Goal: Navigation & Orientation: Find specific page/section

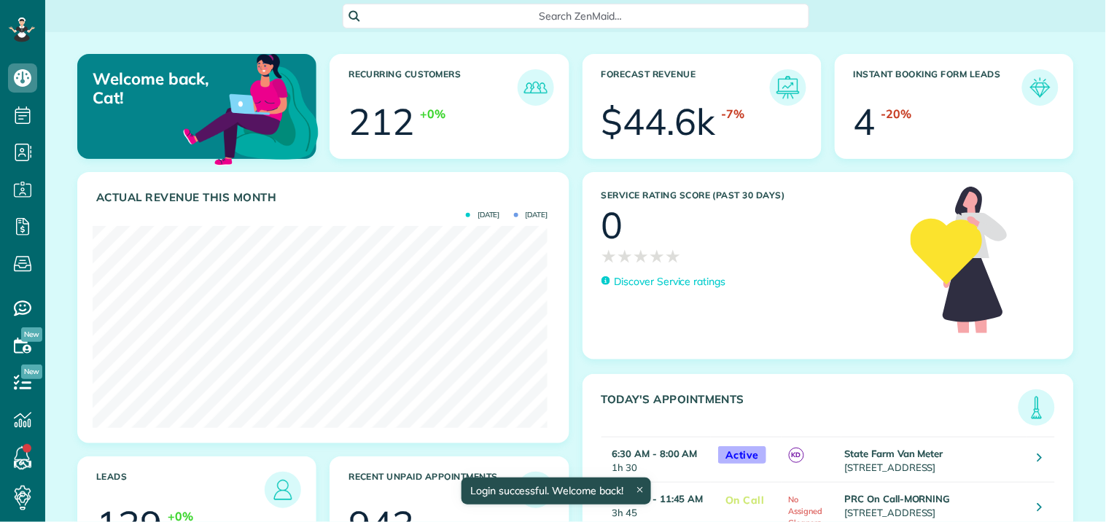
scroll to position [202, 455]
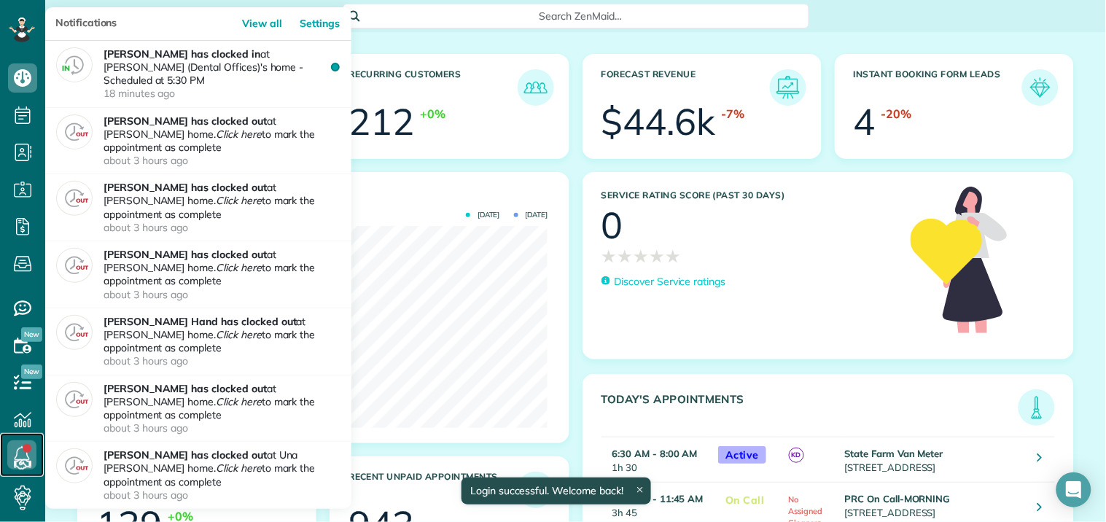
click at [19, 453] on icon at bounding box center [21, 454] width 29 height 29
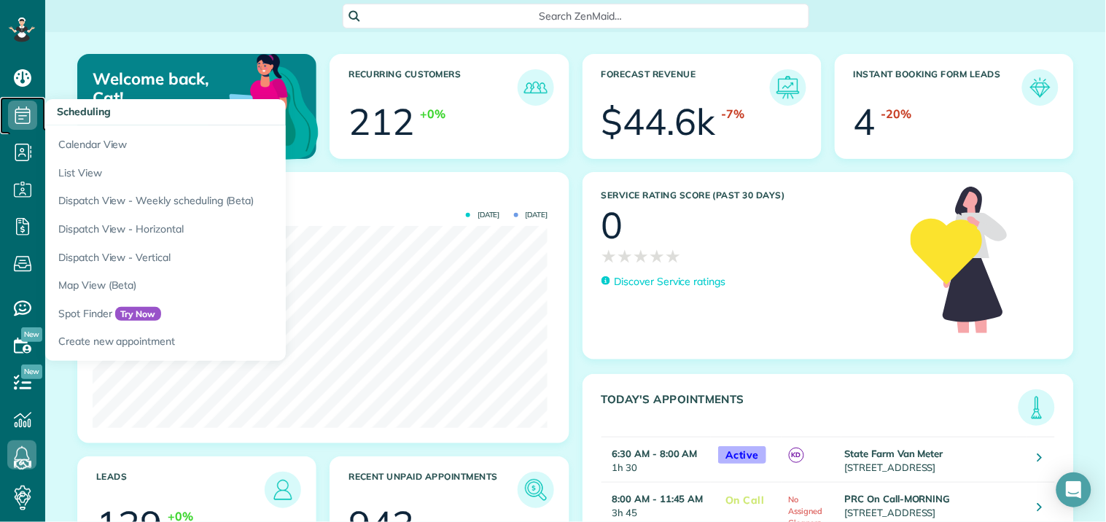
click at [26, 107] on use at bounding box center [22, 114] width 15 height 17
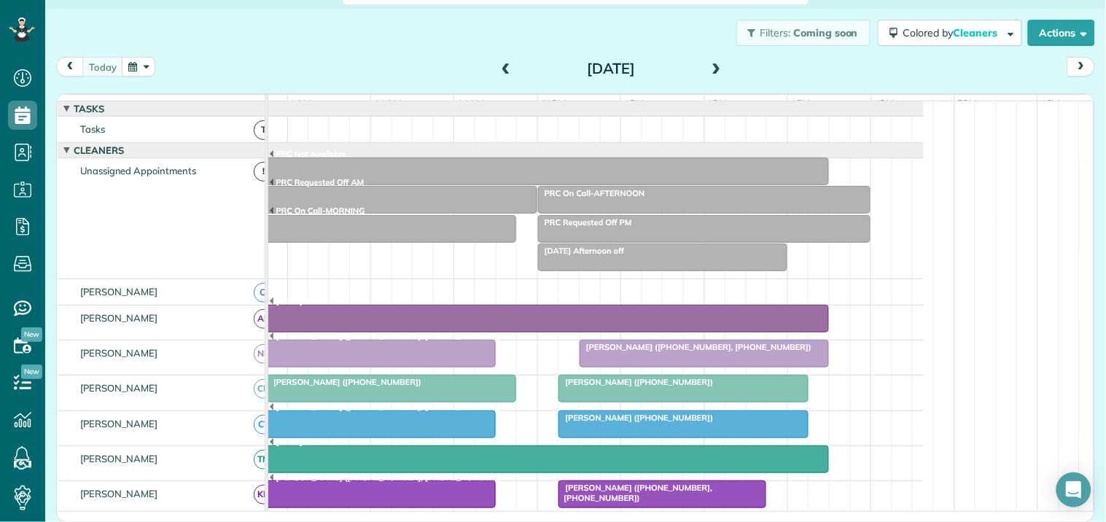
scroll to position [324, 0]
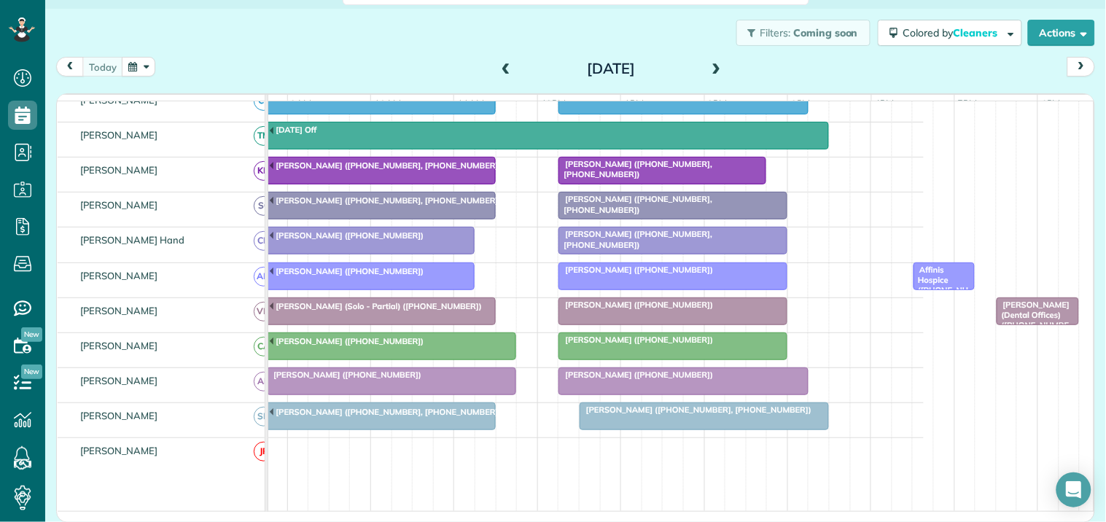
click at [938, 283] on span "Affinis Hospice (+16789143566, +14048324232)" at bounding box center [941, 296] width 56 height 63
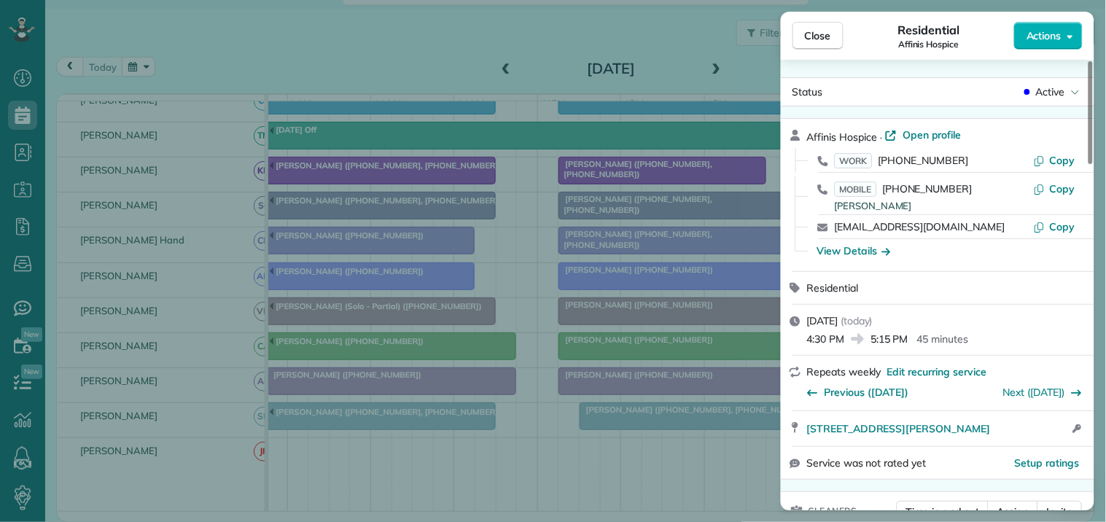
scroll to position [324, 0]
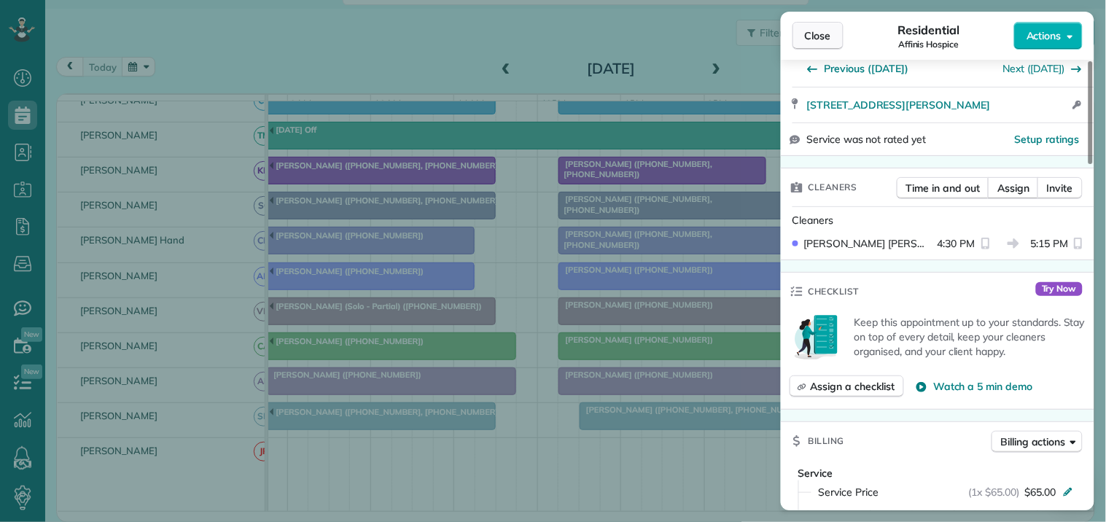
click at [826, 37] on span "Close" at bounding box center [818, 35] width 26 height 15
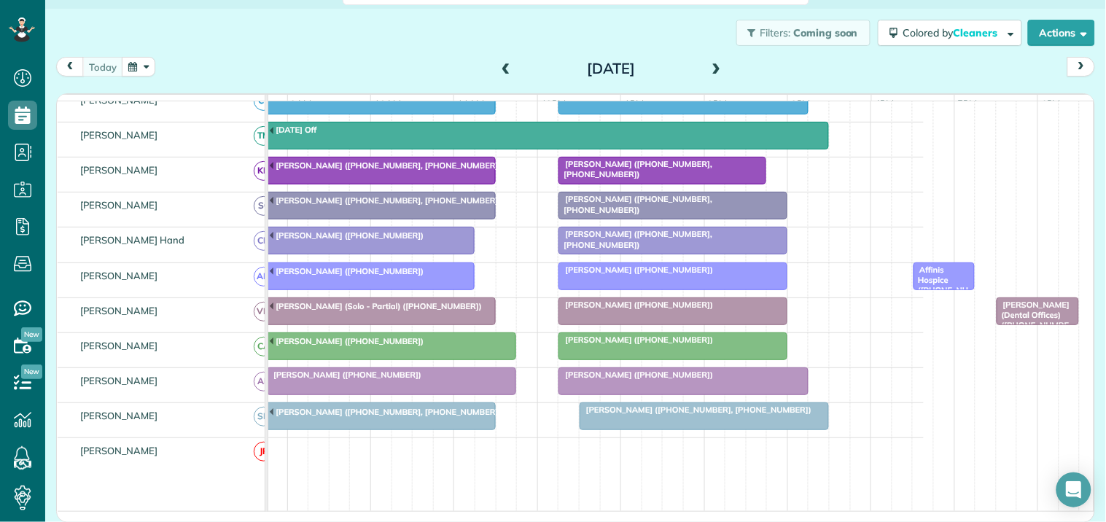
click at [1026, 331] on span "Tash Marie (Dental Offices) (+16782814173)" at bounding box center [1033, 321] width 74 height 42
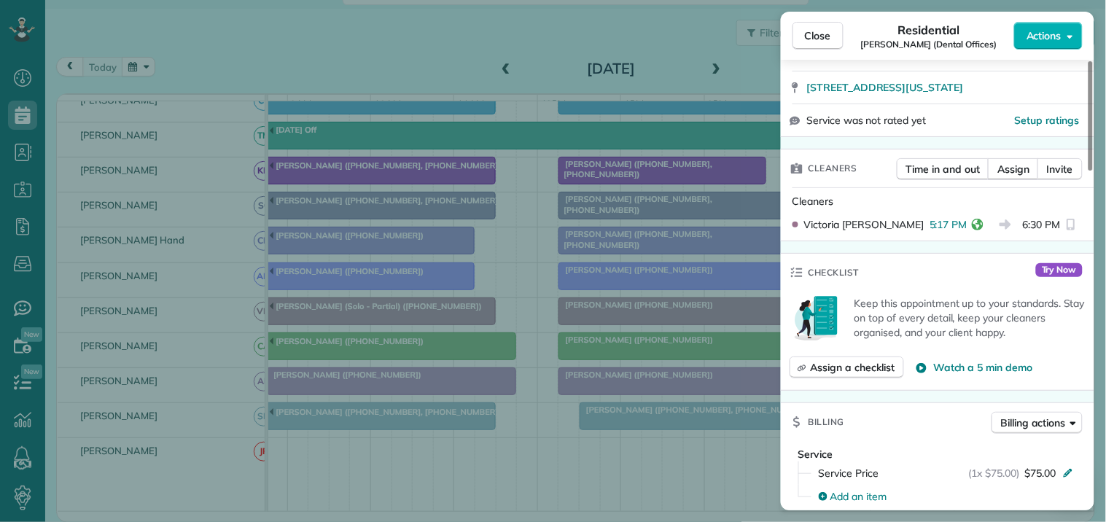
scroll to position [324, 0]
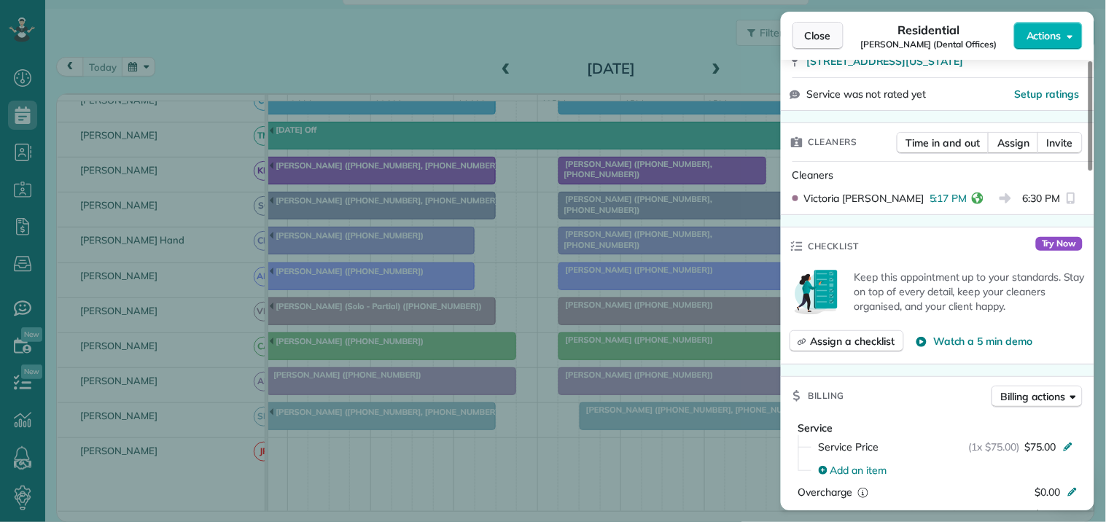
click at [827, 34] on span "Close" at bounding box center [818, 35] width 26 height 15
